Goal: Obtain resource: Obtain resource

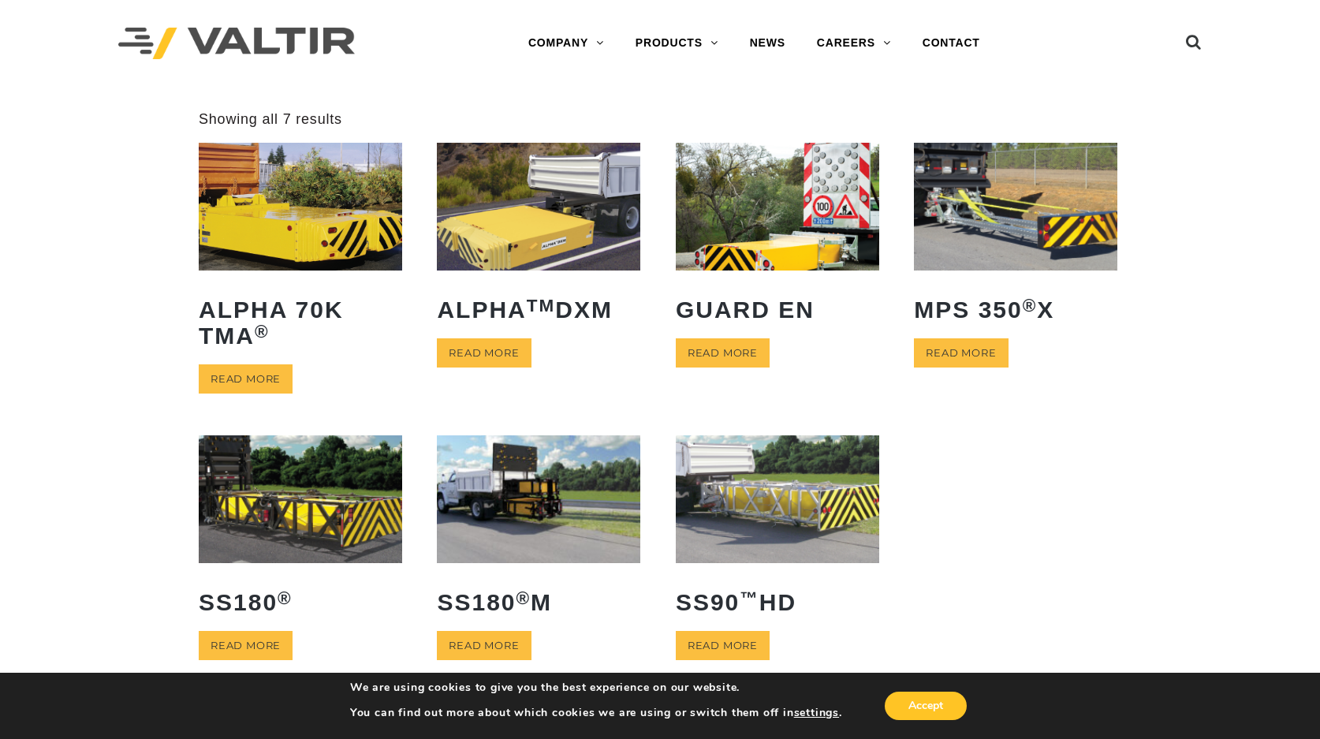
click at [785, 237] on img at bounding box center [777, 206] width 203 height 127
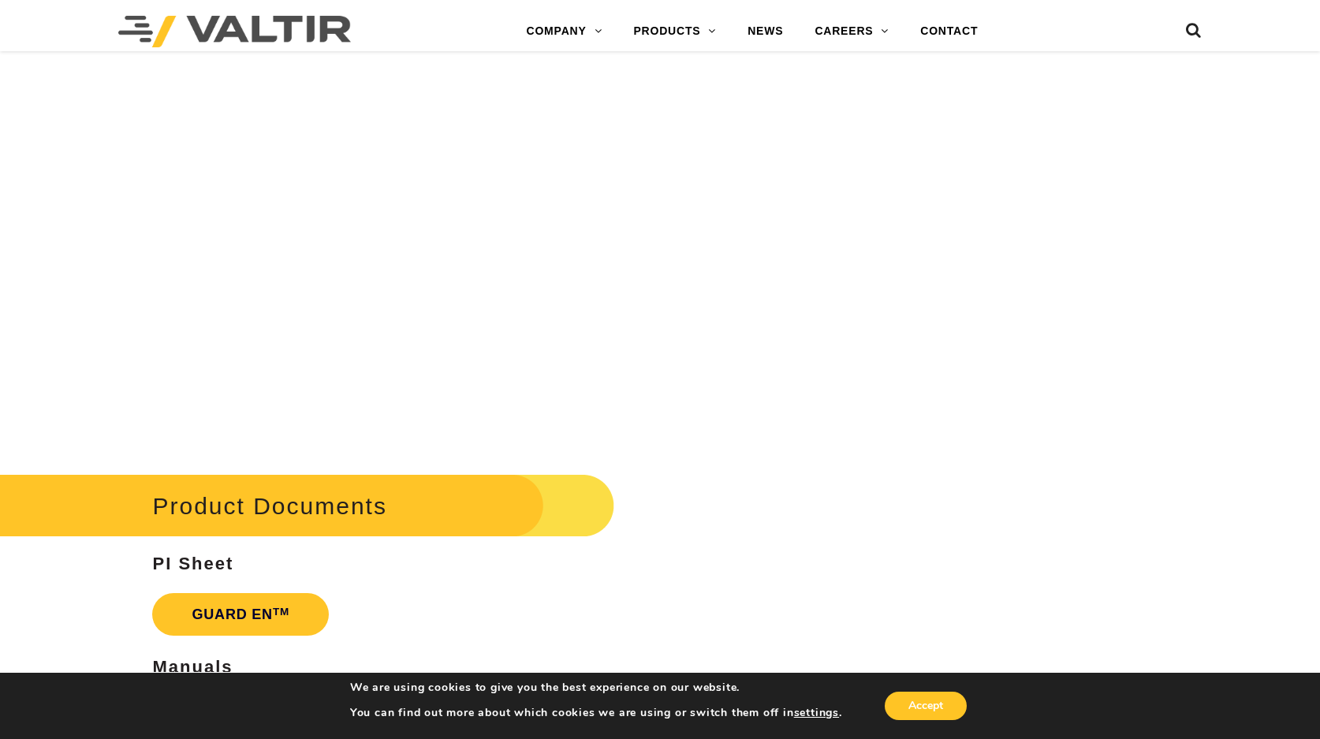
scroll to position [3075, 0]
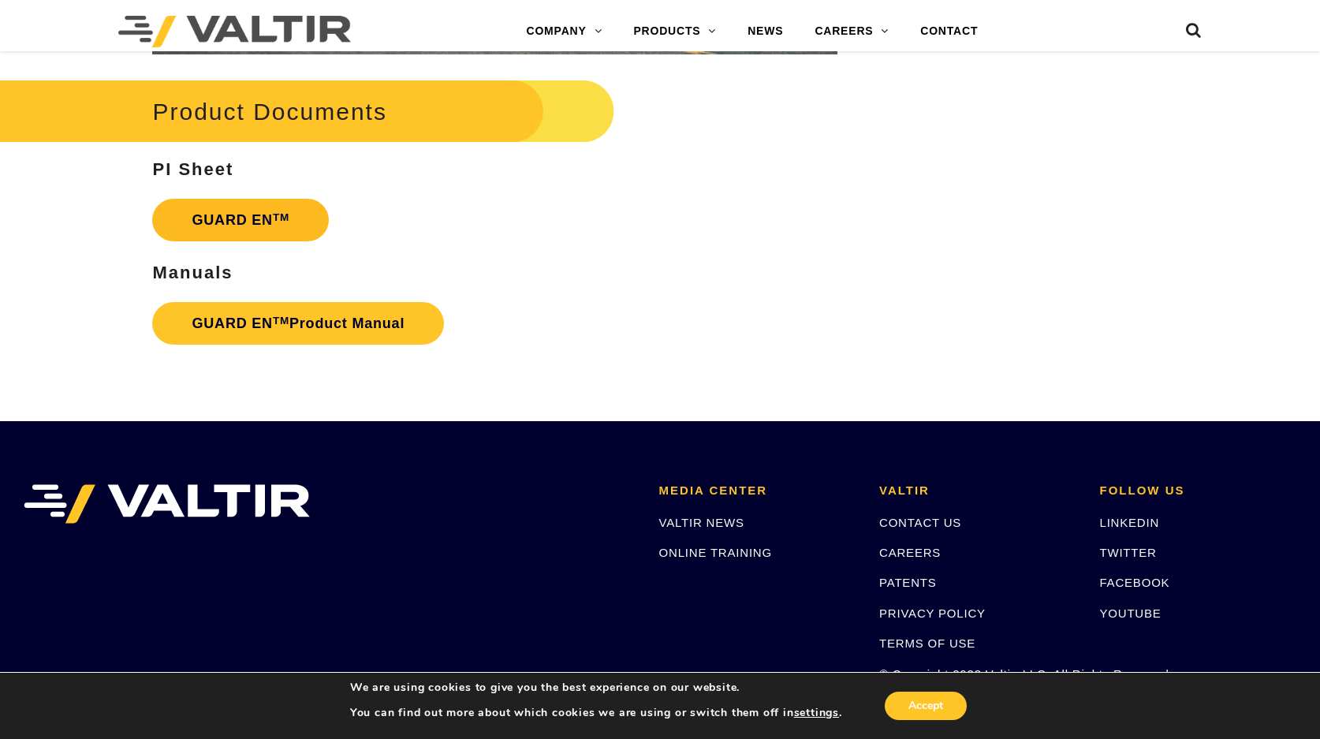
click at [211, 216] on link "GUARD EN TM" at bounding box center [240, 220] width 177 height 43
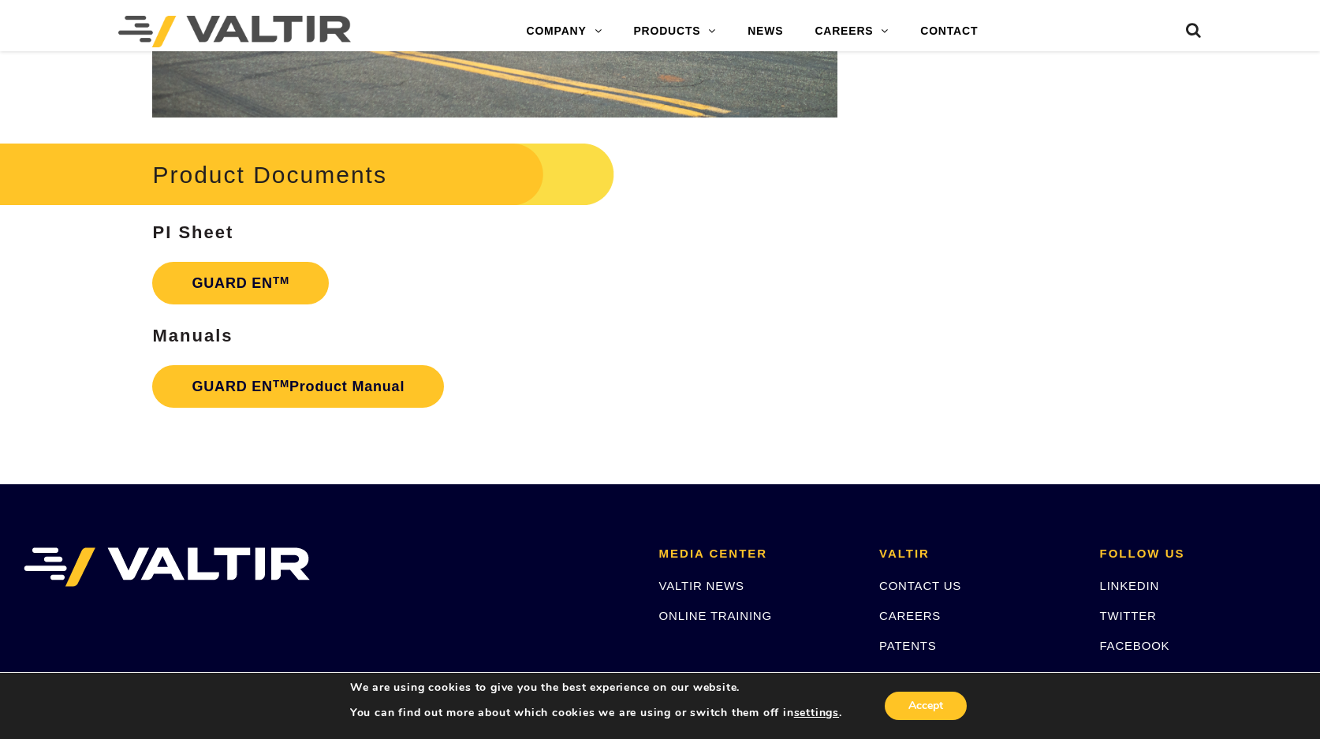
scroll to position [3014, 0]
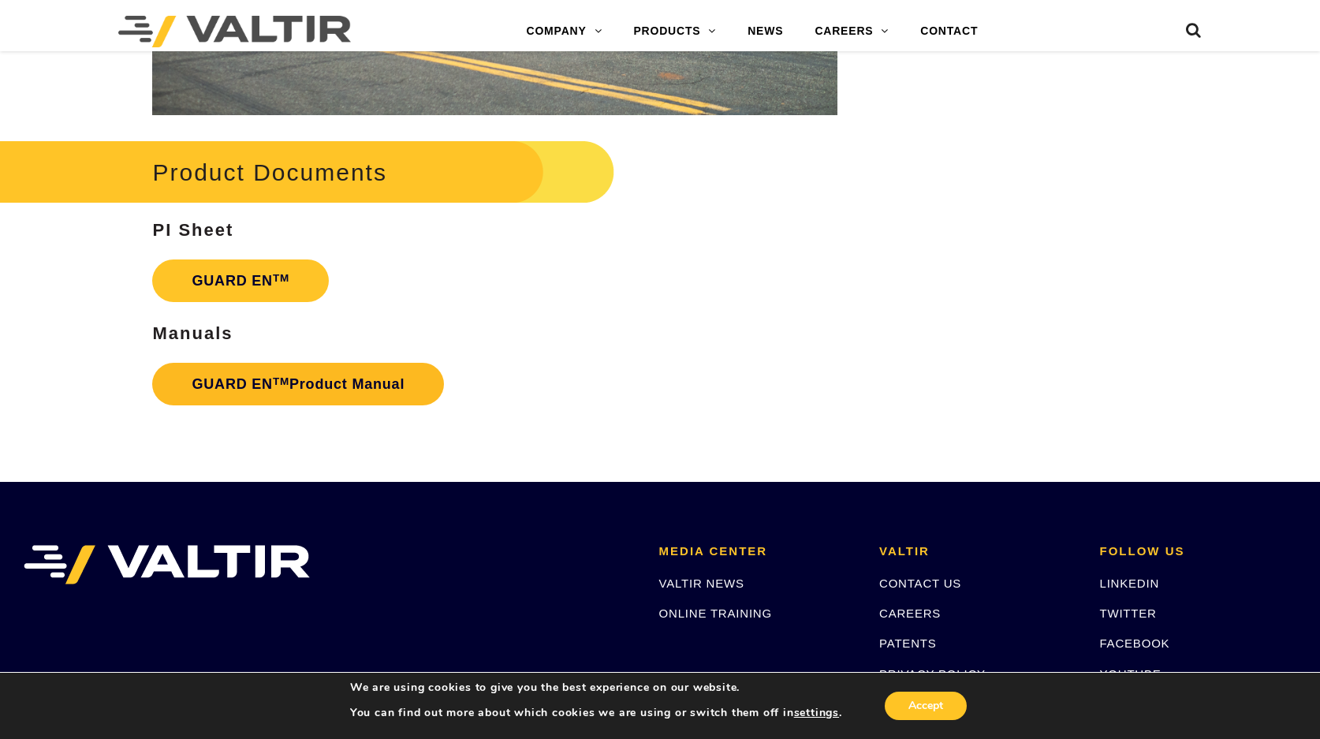
click at [259, 377] on link "GUARD EN TM Product Manual" at bounding box center [298, 384] width 292 height 43
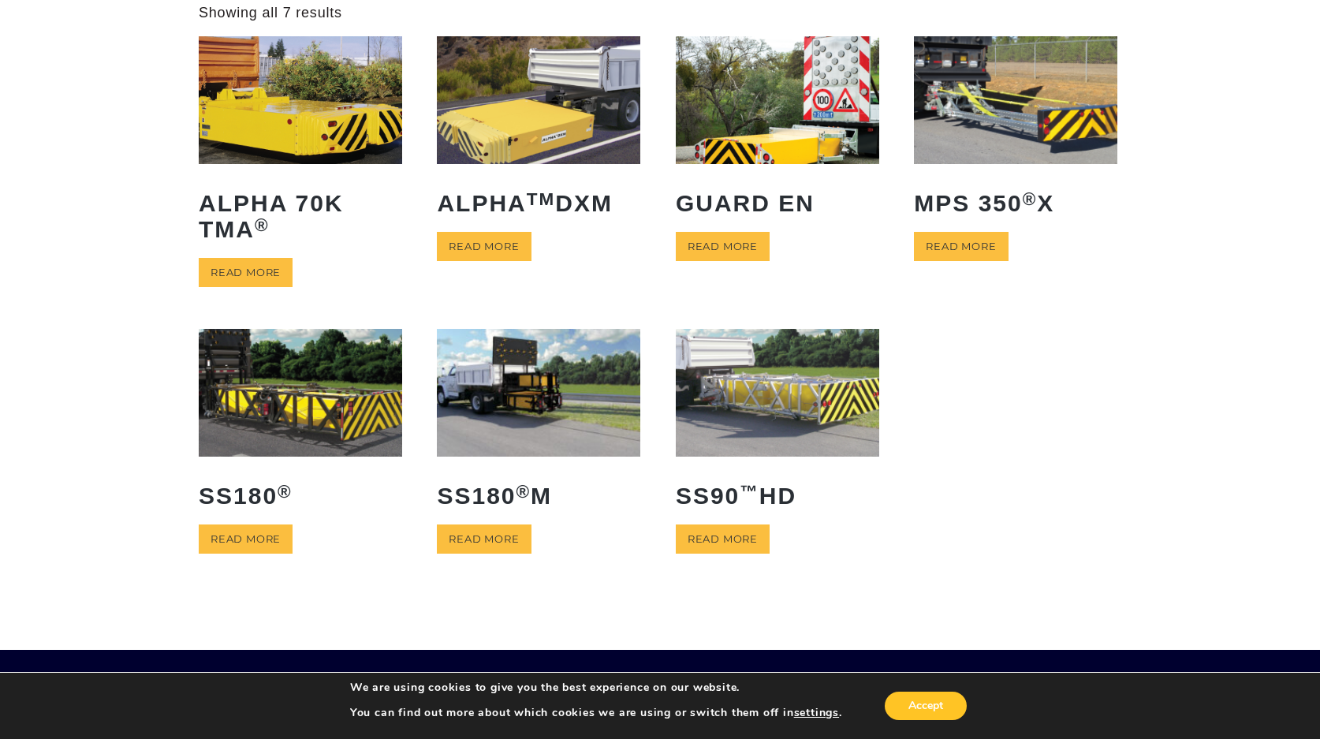
scroll to position [79, 0]
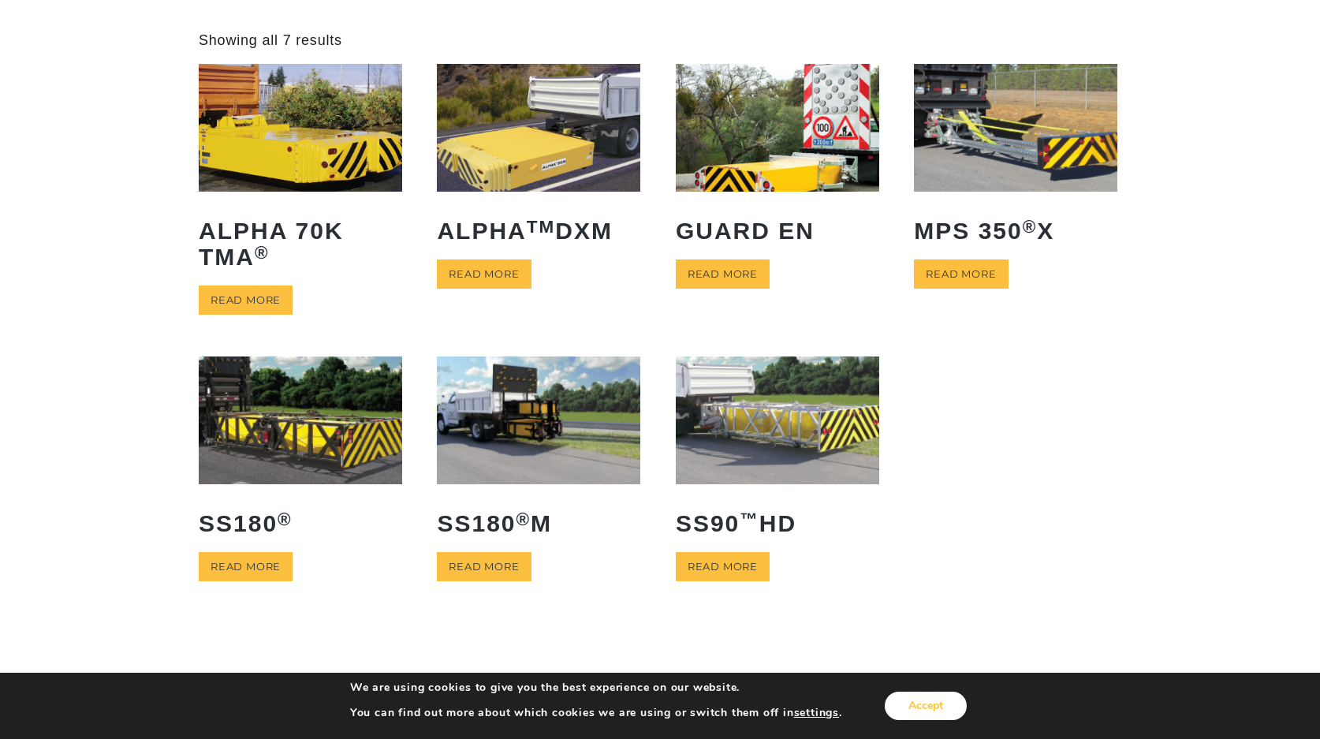
drag, startPoint x: 922, startPoint y: 709, endPoint x: 926, endPoint y: 702, distance: 8.1
click at [922, 709] on button "Accept" at bounding box center [926, 705] width 82 height 28
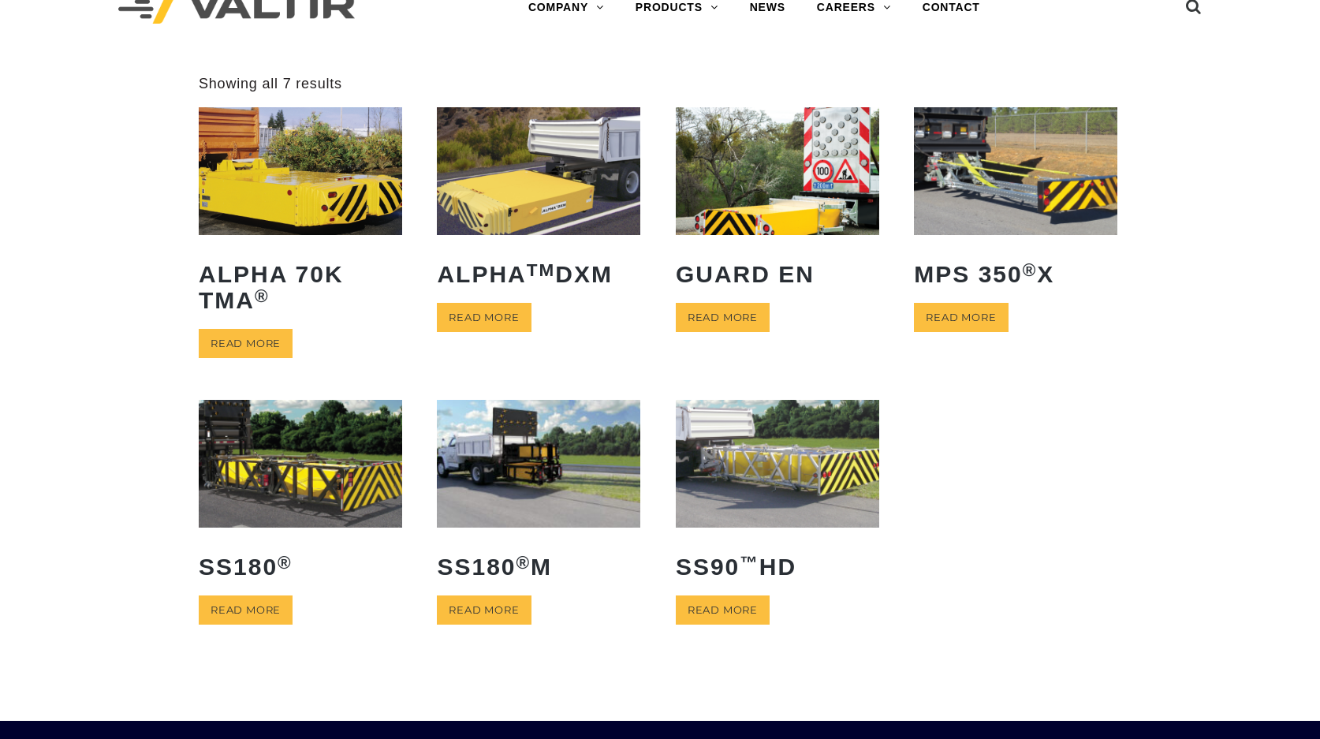
scroll to position [0, 0]
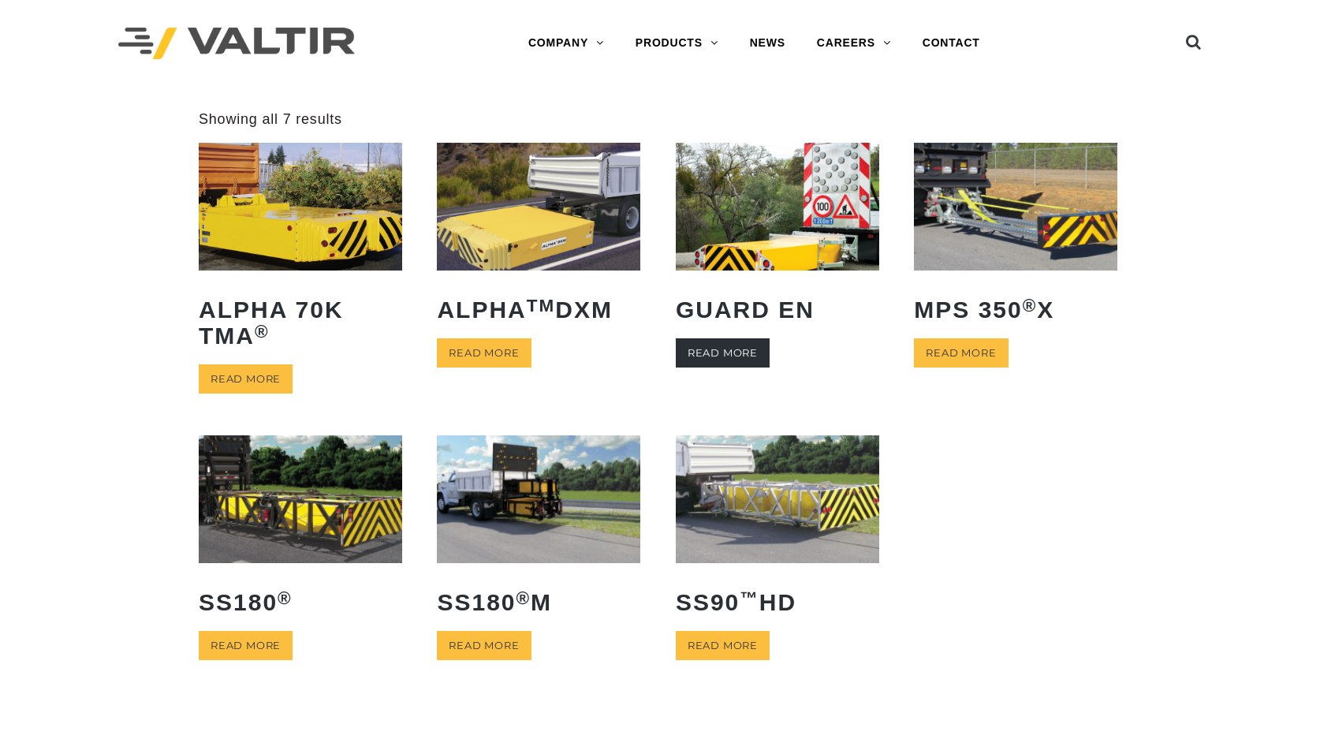
click at [718, 351] on link "Read more" at bounding box center [723, 352] width 94 height 29
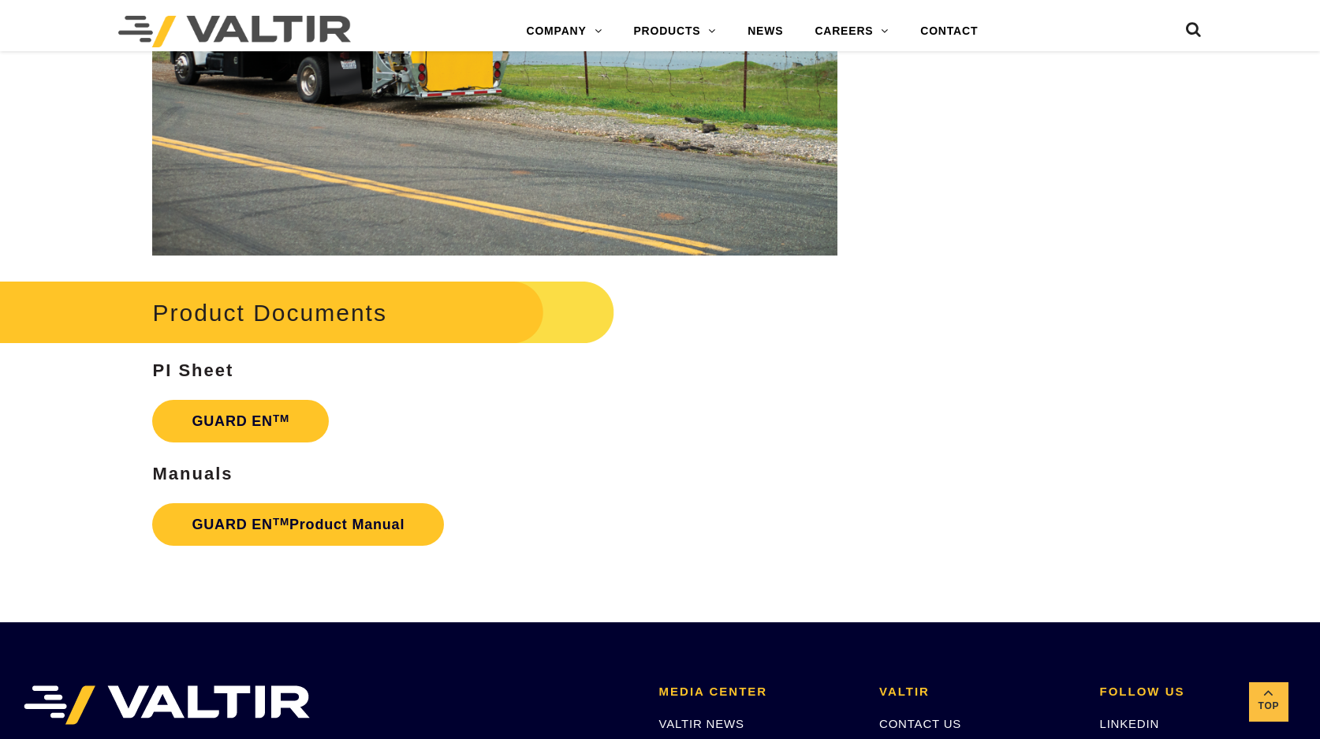
scroll to position [3075, 0]
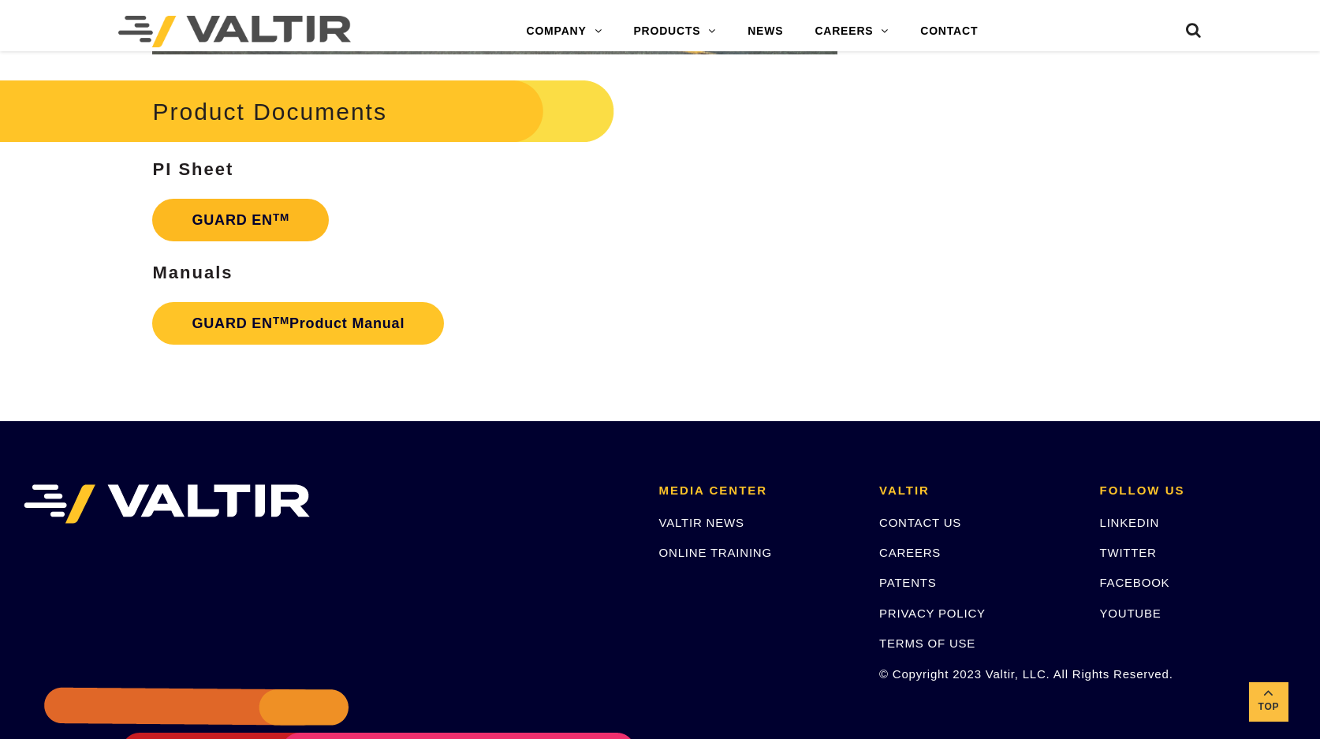
click at [214, 214] on link "GUARD EN TM" at bounding box center [240, 220] width 177 height 43
